Goal: Transaction & Acquisition: Purchase product/service

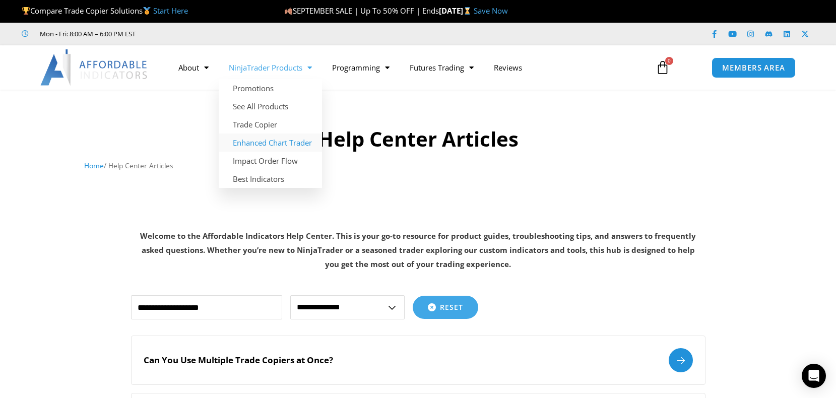
click at [288, 141] on link "Enhanced Chart Trader" at bounding box center [270, 143] width 103 height 18
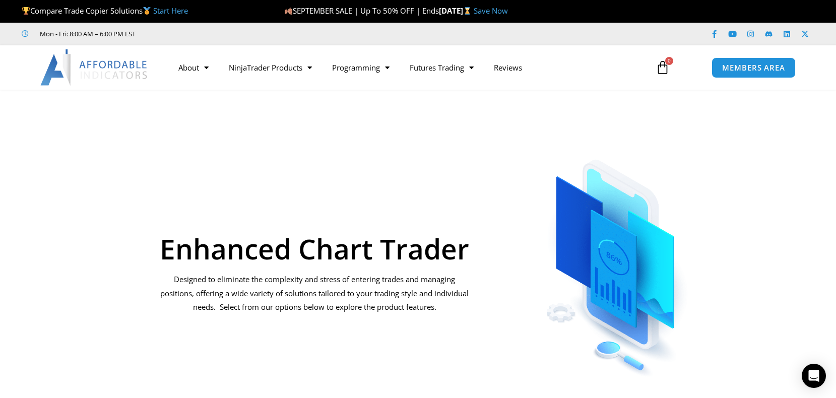
click at [508, 11] on link "Save Now" at bounding box center [491, 11] width 34 height 10
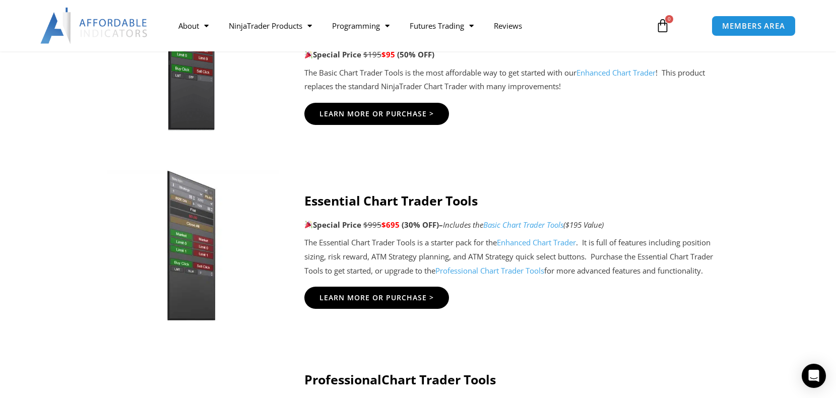
scroll to position [907, 0]
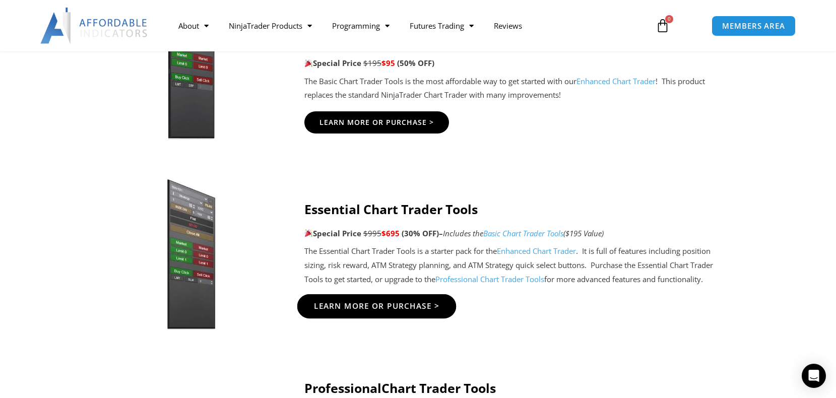
click at [386, 305] on span "Learn More Or Purchase >" at bounding box center [377, 306] width 126 height 8
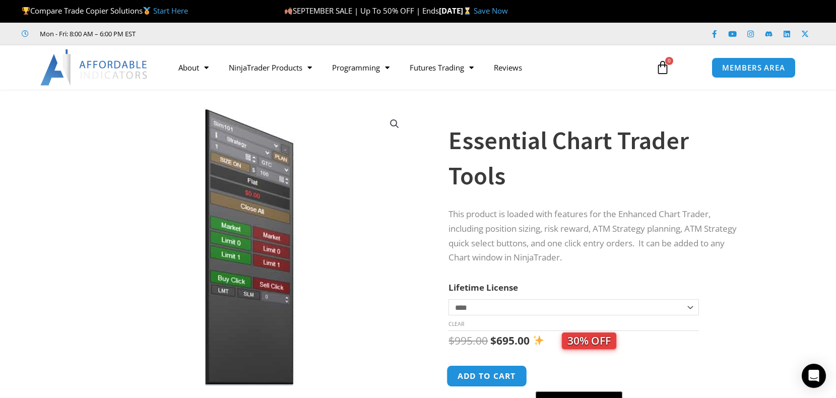
click at [484, 370] on button "Add to cart" at bounding box center [487, 376] width 81 height 22
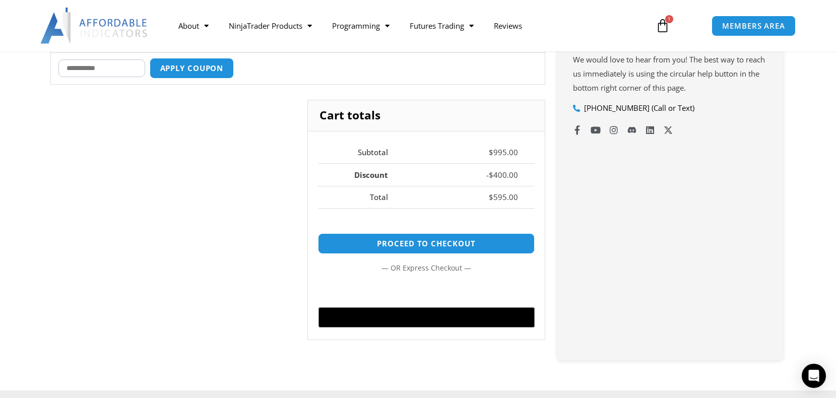
scroll to position [454, 0]
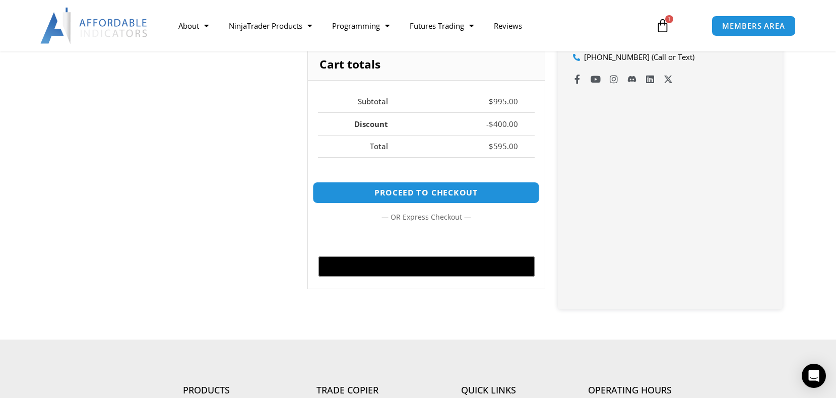
click at [440, 195] on link "Proceed to checkout" at bounding box center [426, 193] width 227 height 22
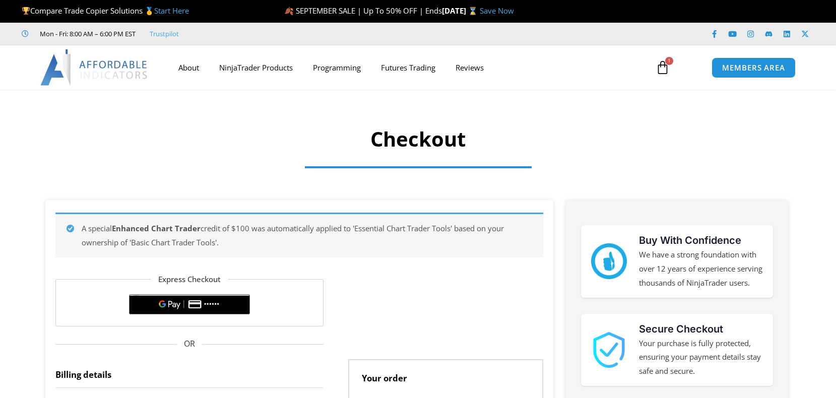
select select "**"
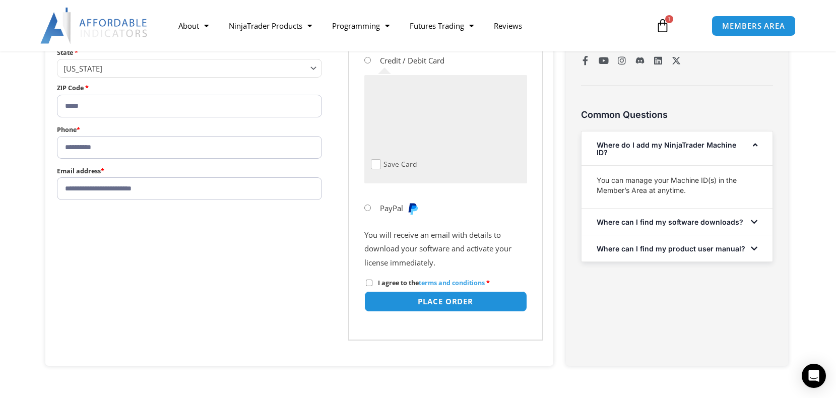
scroll to position [554, 0]
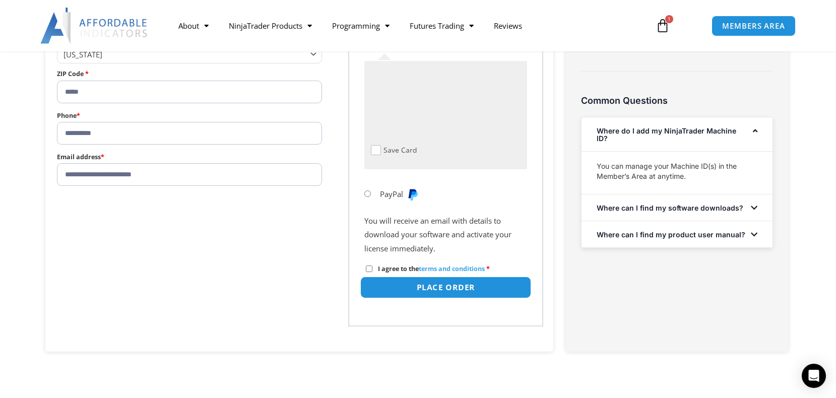
click at [428, 279] on button "Place order" at bounding box center [445, 287] width 171 height 22
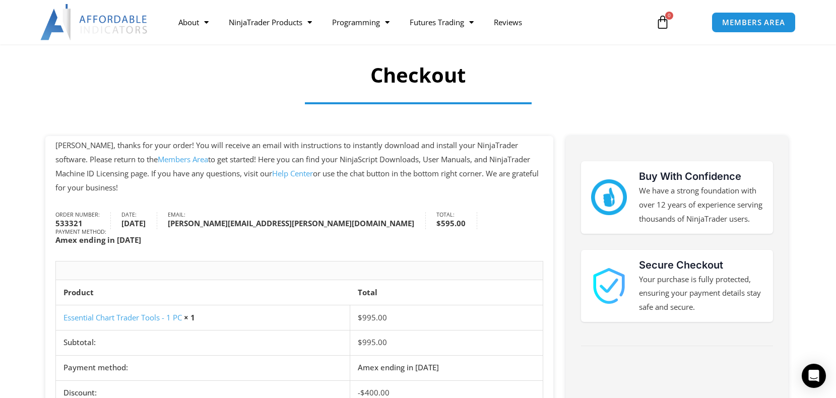
scroll to position [50, 0]
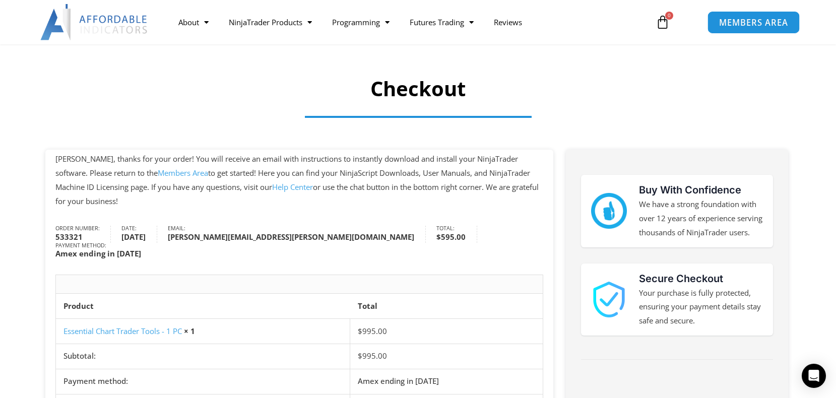
click at [731, 23] on span "MEMBERS AREA" at bounding box center [753, 22] width 69 height 9
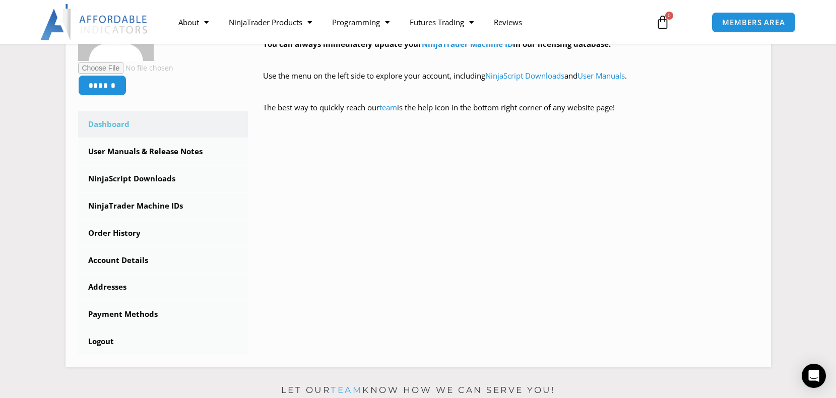
scroll to position [302, 0]
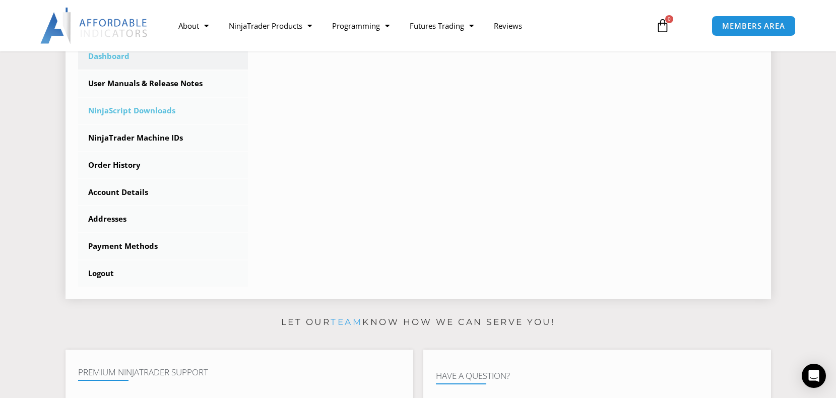
click at [119, 113] on link "NinjaScript Downloads" at bounding box center [163, 111] width 170 height 26
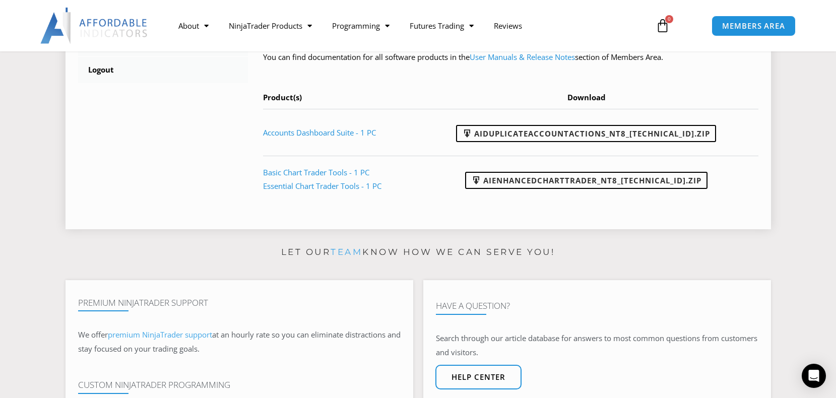
scroll to position [403, 0]
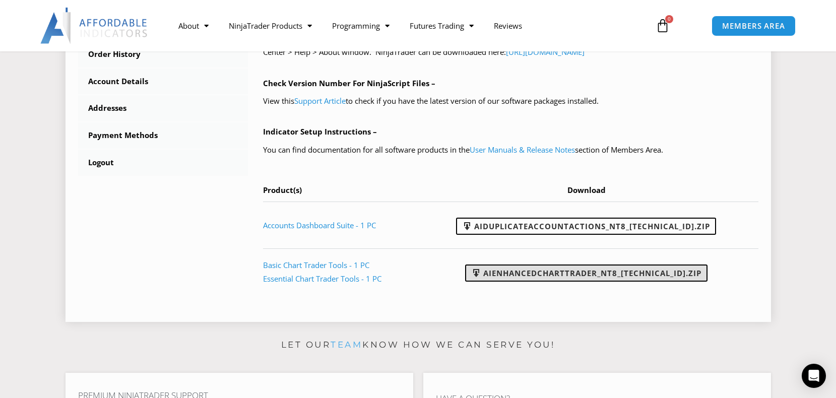
click at [594, 274] on link "AIEnhancedChartTrader_NT8_25.1.31.1.zip" at bounding box center [586, 273] width 242 height 17
click at [594, 277] on link "AIEnhancedChartTrader_NT8_25.1.31.1.zip" at bounding box center [586, 273] width 242 height 17
click at [561, 273] on link "AIEnhancedChartTrader_NT8_25.1.31.1.zip" at bounding box center [586, 273] width 242 height 17
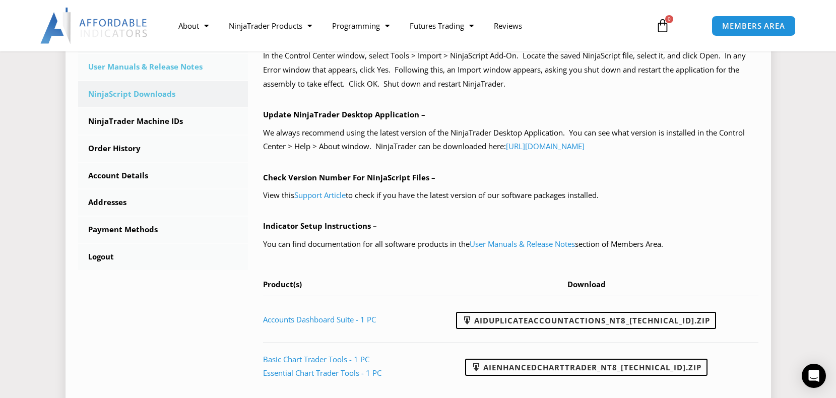
scroll to position [202, 0]
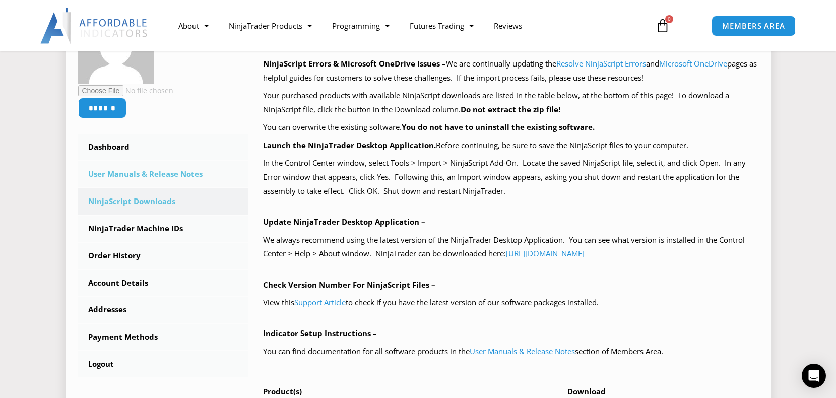
click at [112, 173] on link "User Manuals & Release Notes" at bounding box center [163, 174] width 170 height 26
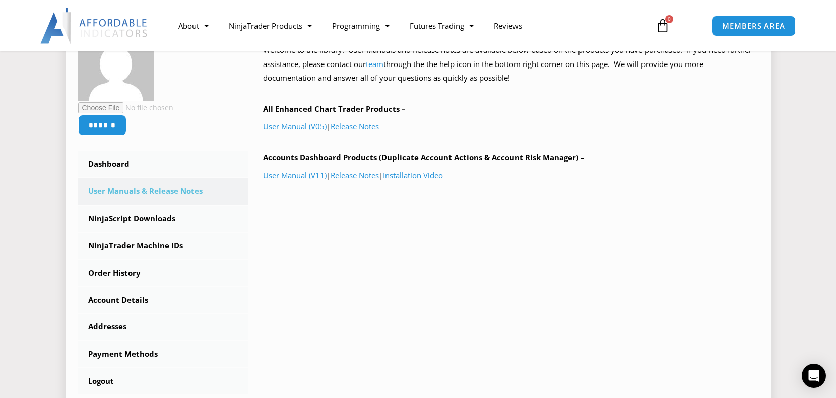
scroll to position [202, 0]
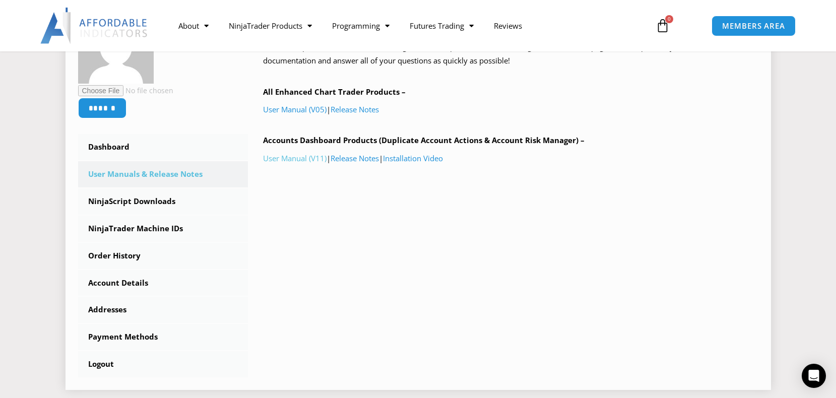
click at [282, 159] on link "User Manual (V11)" at bounding box center [295, 158] width 64 height 10
click at [296, 106] on link "User Manual (V05)" at bounding box center [295, 109] width 64 height 10
